Goal: Check status: Check status

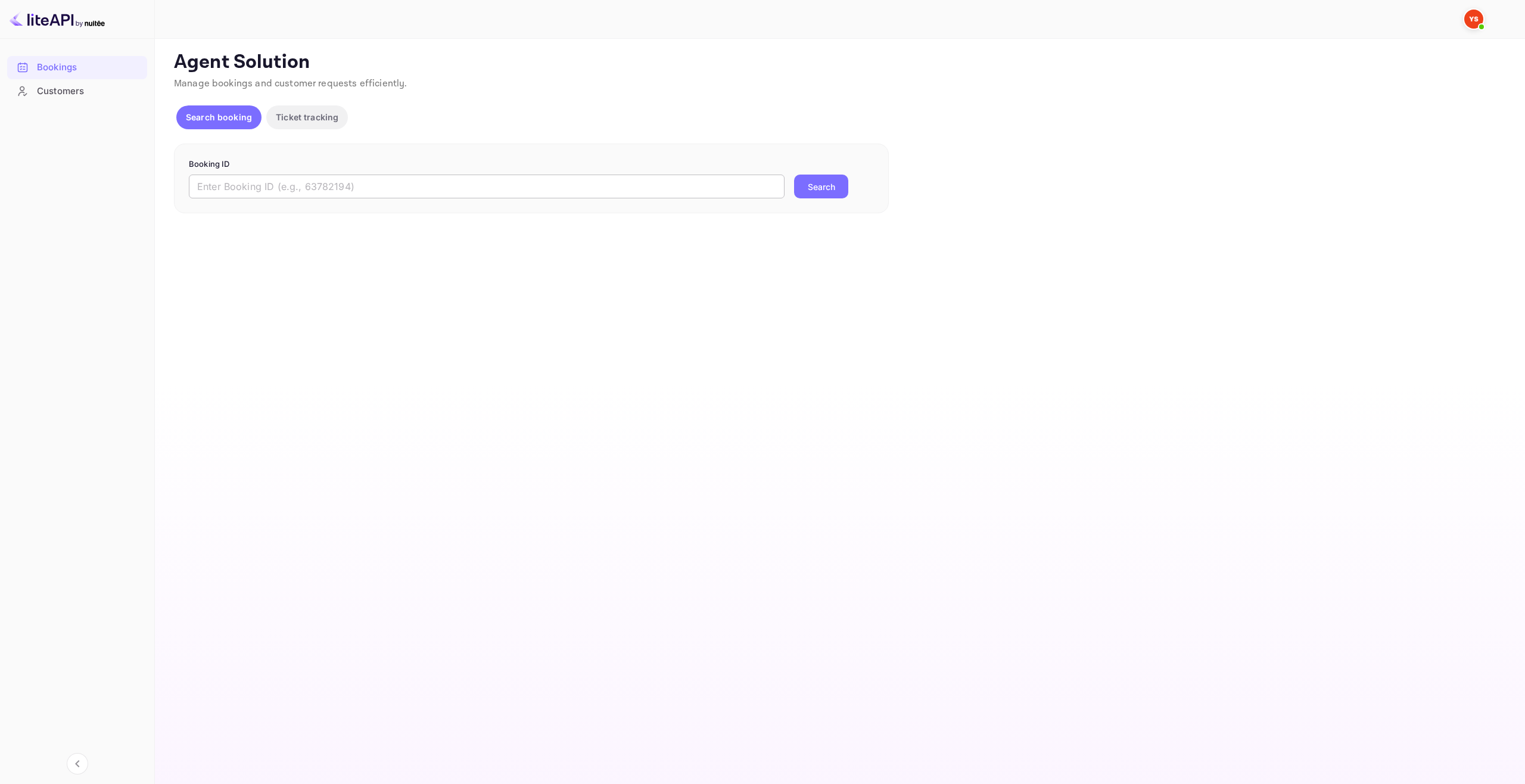
click at [284, 186] on input "text" at bounding box center [487, 186] width 596 height 24
paste input "9968600"
type input "9968600"
click at [831, 178] on button "Search" at bounding box center [821, 186] width 54 height 24
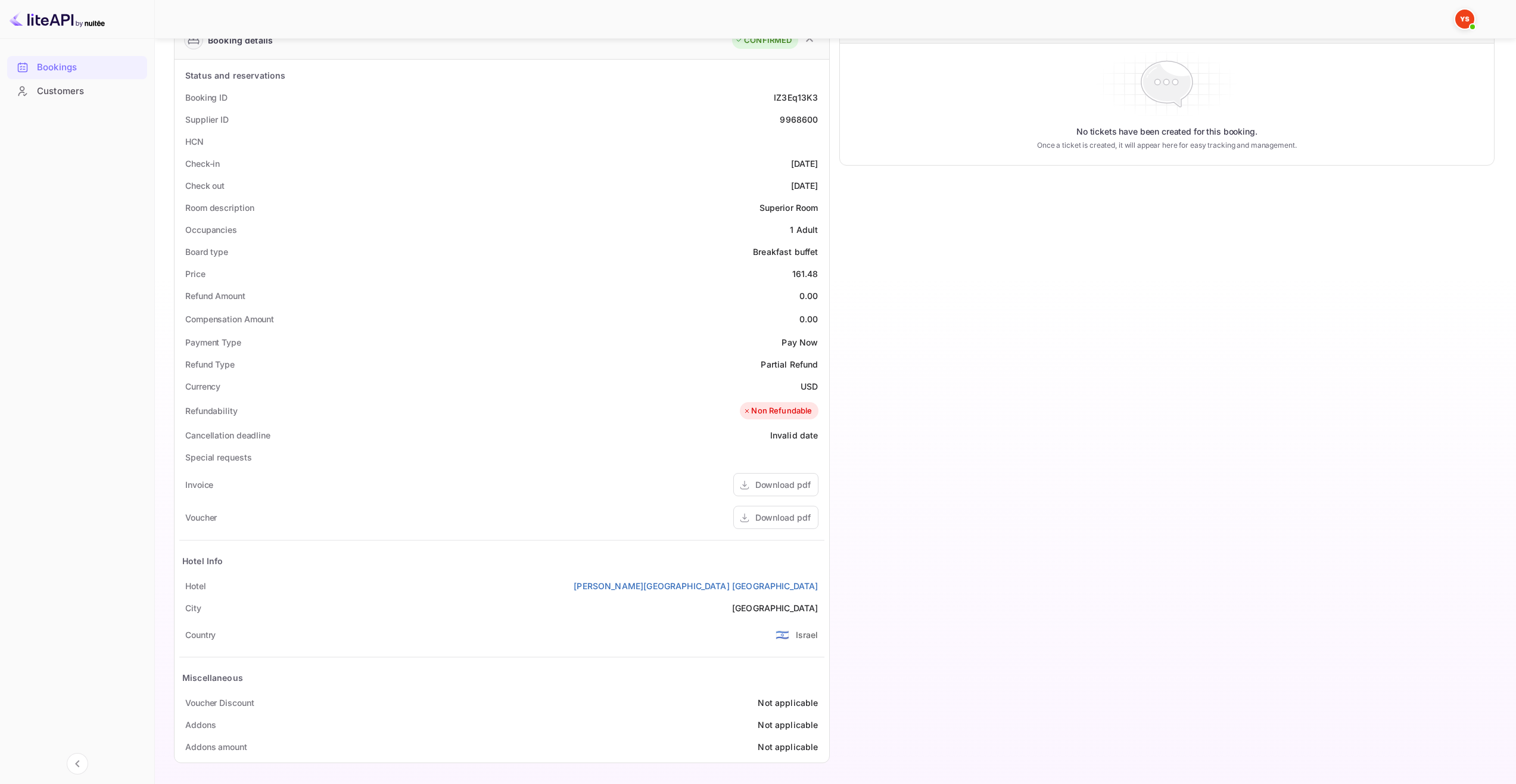
scroll to position [200, 0]
click at [781, 589] on link "[PERSON_NAME][GEOGRAPHIC_DATA] [GEOGRAPHIC_DATA]" at bounding box center [696, 584] width 245 height 12
drag, startPoint x: 669, startPoint y: 586, endPoint x: 825, endPoint y: 586, distance: 156.0
click at [825, 586] on div "Status and reservations Booking ID IZ3Eq13K3 Supplier ID 9968600 HCN Check-in […" at bounding box center [502, 409] width 655 height 703
copy link "[PERSON_NAME][GEOGRAPHIC_DATA] [GEOGRAPHIC_DATA]"
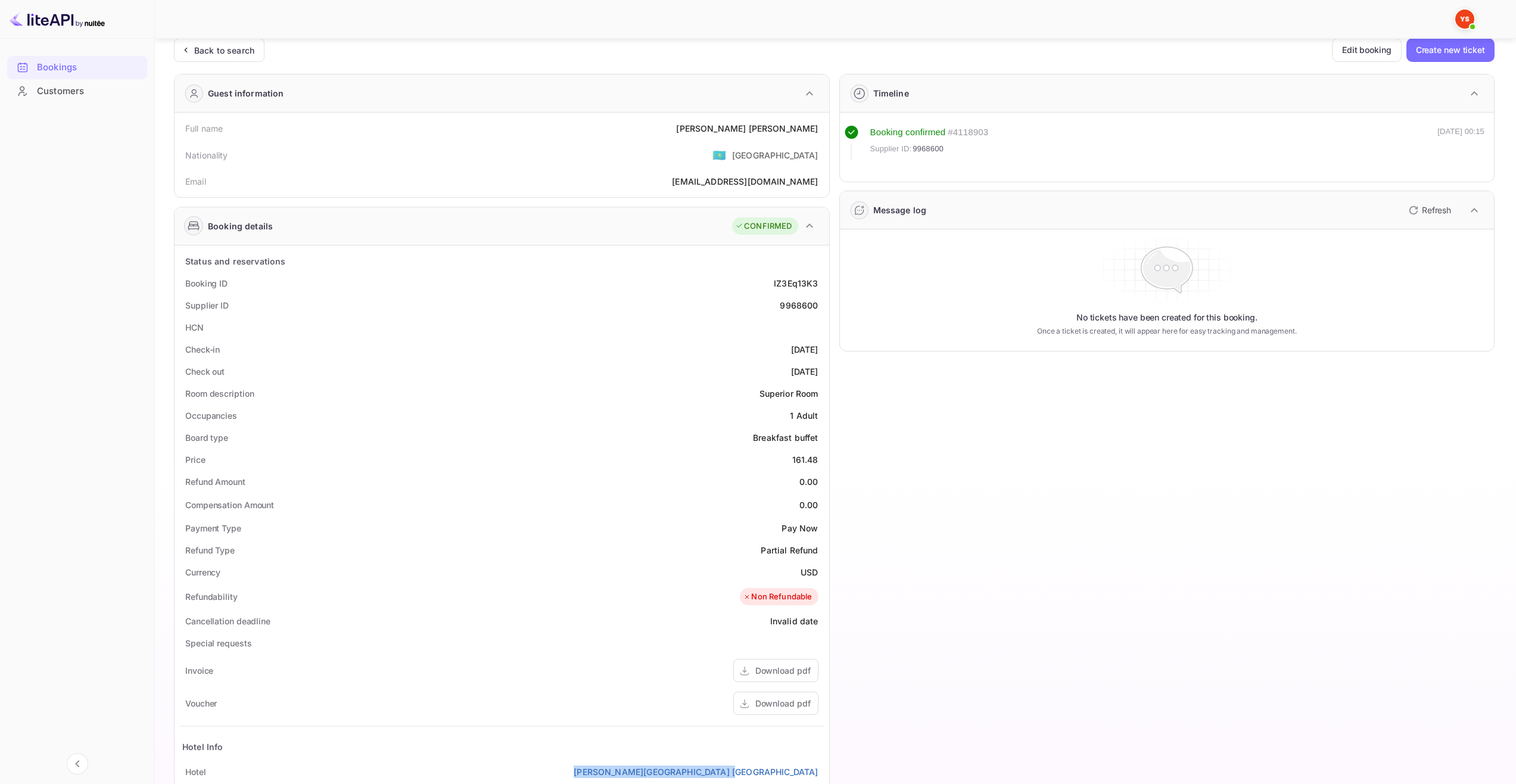
scroll to position [0, 0]
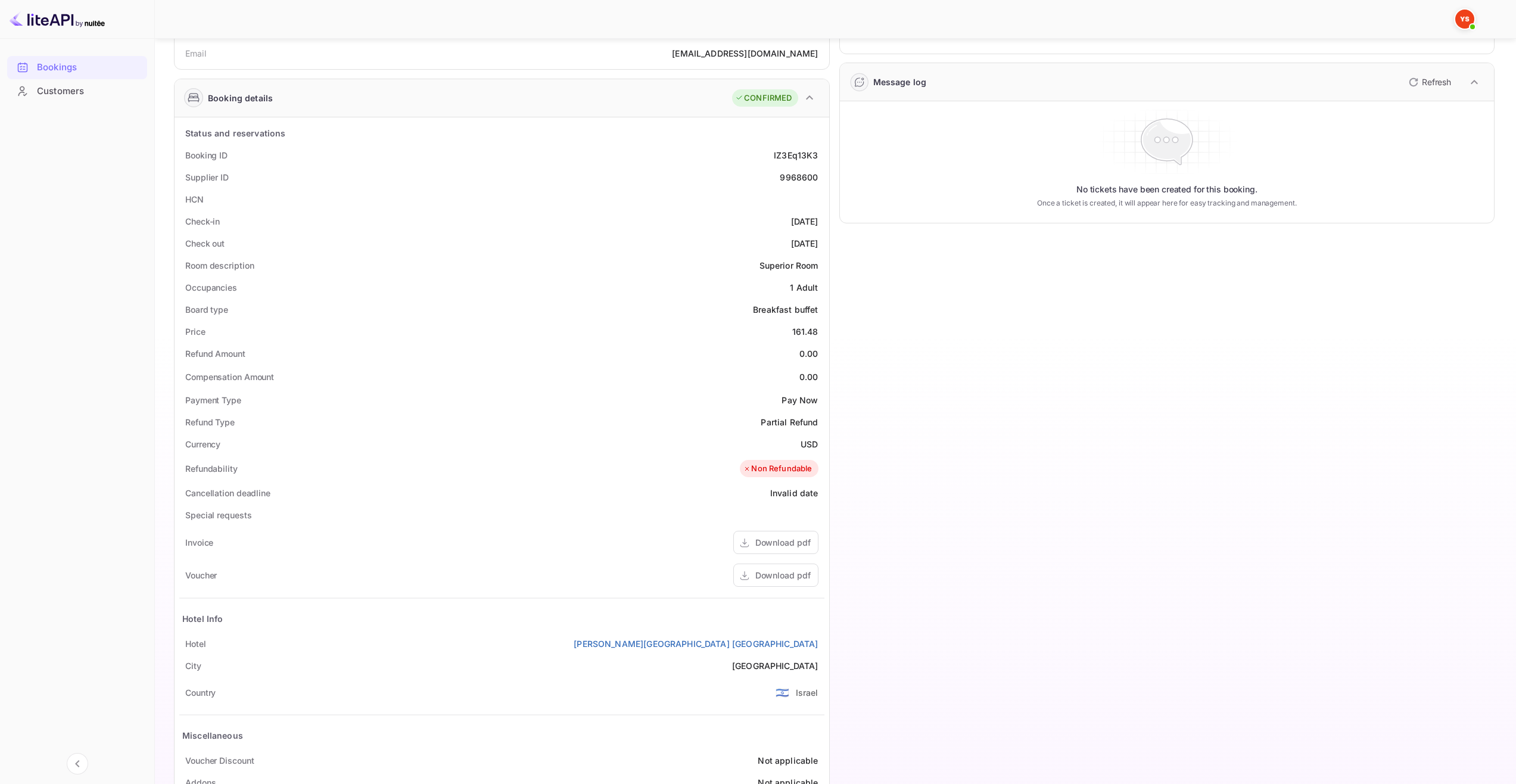
drag, startPoint x: 568, startPoint y: 621, endPoint x: 542, endPoint y: 593, distance: 38.2
click at [567, 621] on div "Hotel Info" at bounding box center [502, 618] width 645 height 28
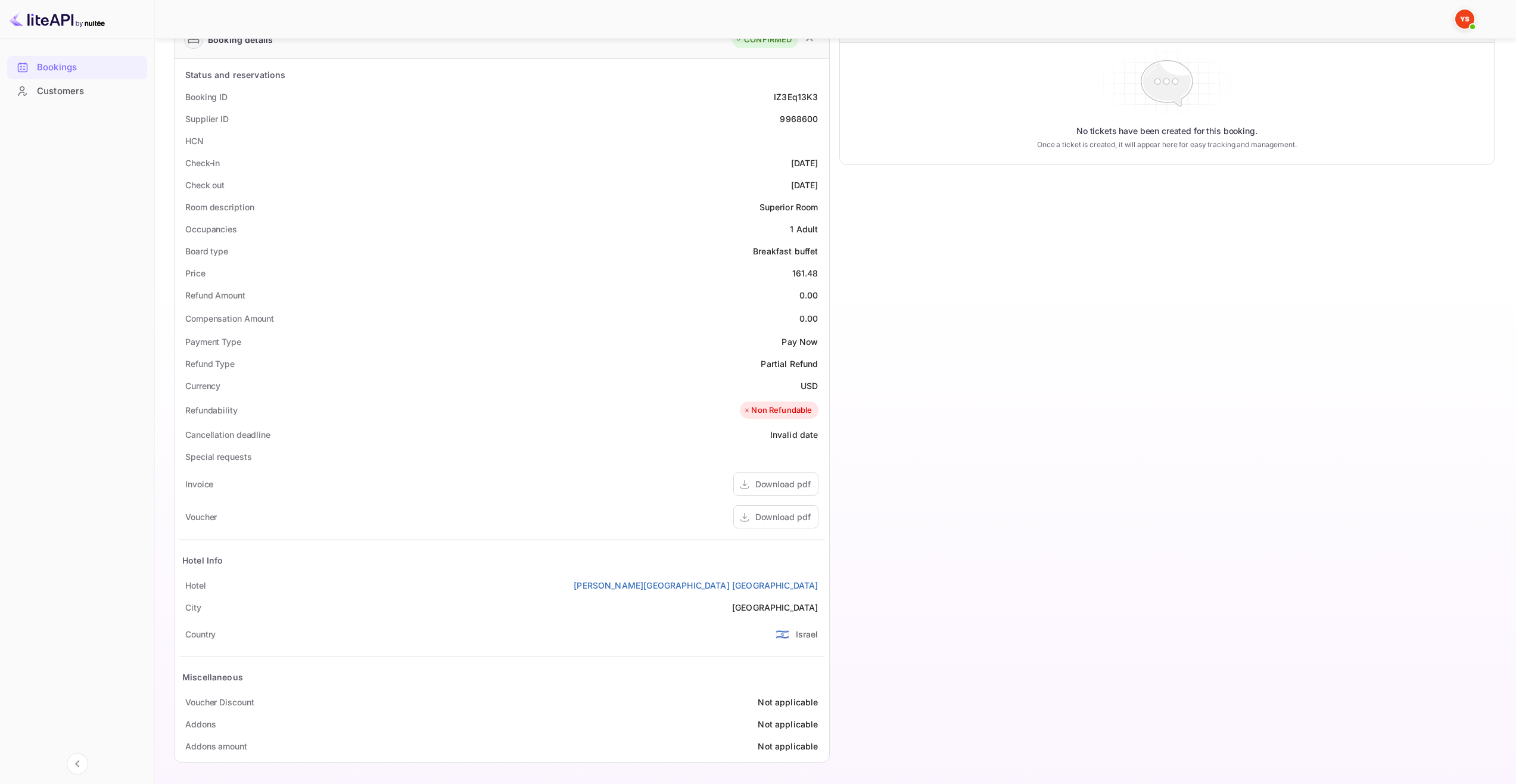
scroll to position [200, 0]
click at [782, 516] on div "Download pdf" at bounding box center [783, 516] width 56 height 12
